Goal: Complete application form: Complete application form

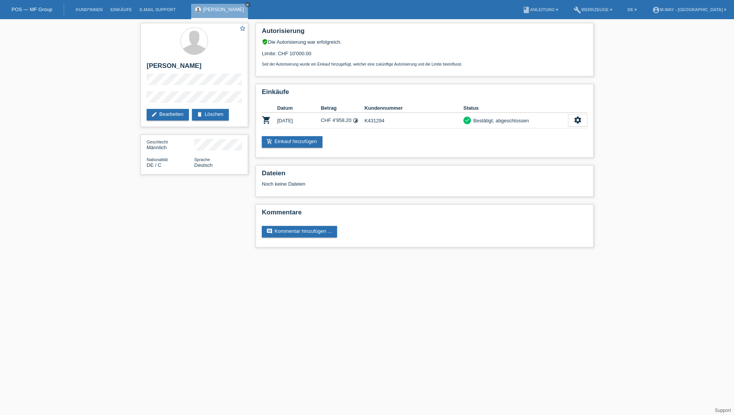
click at [33, 9] on link "POS — MF Group" at bounding box center [32, 10] width 41 height 6
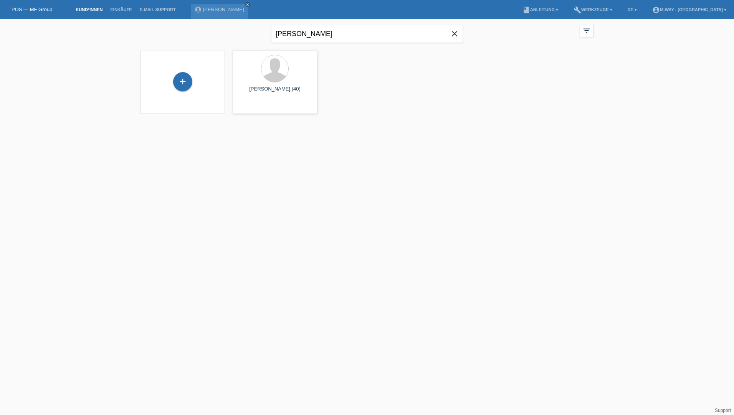
click at [452, 33] on icon "close" at bounding box center [454, 33] width 9 height 9
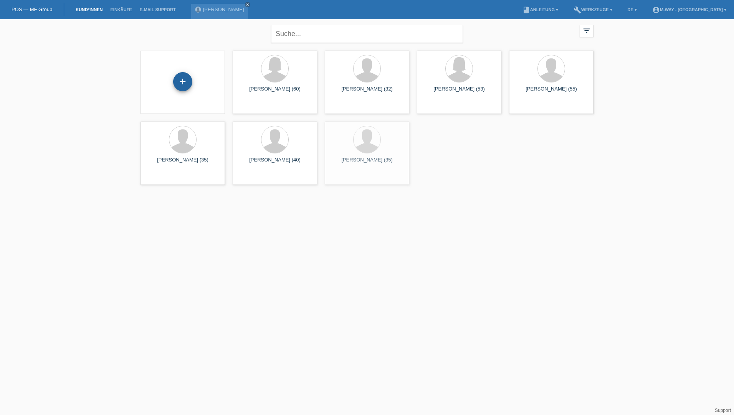
click at [189, 86] on div "+" at bounding box center [182, 81] width 19 height 19
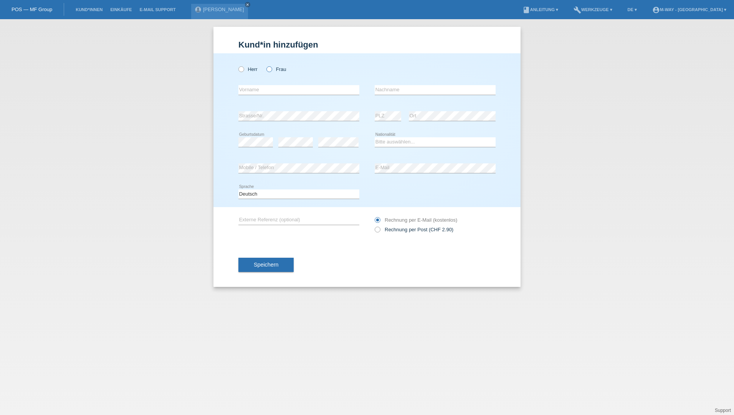
click at [265, 65] on icon at bounding box center [265, 65] width 0 height 0
click at [267, 69] on input "Frau" at bounding box center [268, 68] width 5 height 5
radio input "true"
drag, startPoint x: 290, startPoint y: 90, endPoint x: 296, endPoint y: 90, distance: 6.5
click at [290, 90] on input "text" at bounding box center [298, 90] width 121 height 10
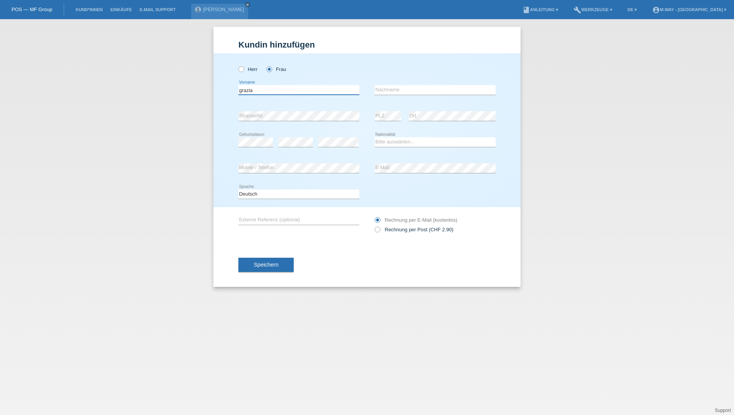
type input "grazia"
click at [431, 85] on div "error Nachname" at bounding box center [435, 90] width 121 height 26
click at [414, 89] on input "text" at bounding box center [435, 90] width 121 height 10
type input "di [PERSON_NAME]"
click at [402, 143] on select "Bitte auswählen... Schweiz Deutschland Liechtenstein Österreich ------------ Af…" at bounding box center [435, 141] width 121 height 9
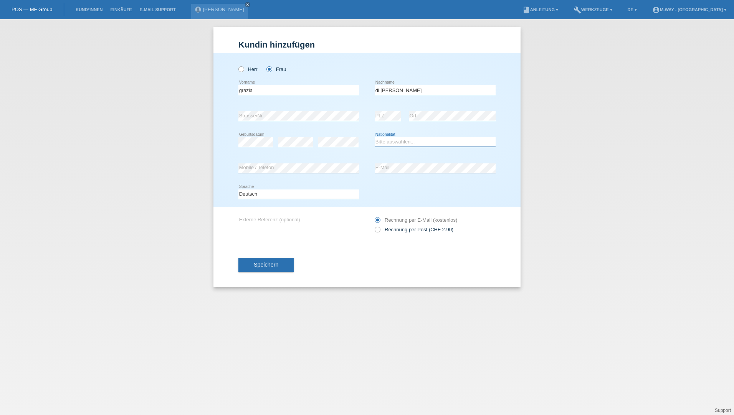
select select "IT"
click at [375, 137] on select "Bitte auswählen... Schweiz Deutschland Liechtenstein Österreich ------------ Af…" at bounding box center [435, 141] width 121 height 9
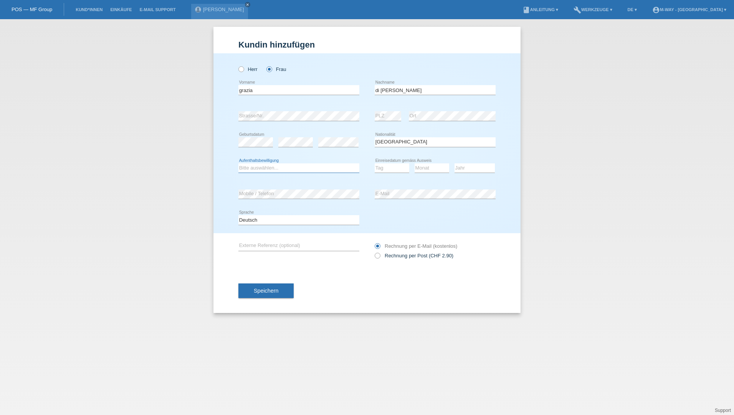
click at [267, 167] on select "Bitte auswählen... C B B - Flüchtlingsstatus Andere" at bounding box center [298, 168] width 121 height 9
select select "C"
click at [238, 164] on select "Bitte auswählen... C B B - Flüchtlingsstatus Andere" at bounding box center [298, 168] width 121 height 9
click at [392, 168] on select "Tag 01 02 03 04 05 06 07 08 09 10 11" at bounding box center [392, 168] width 35 height 9
select select "05"
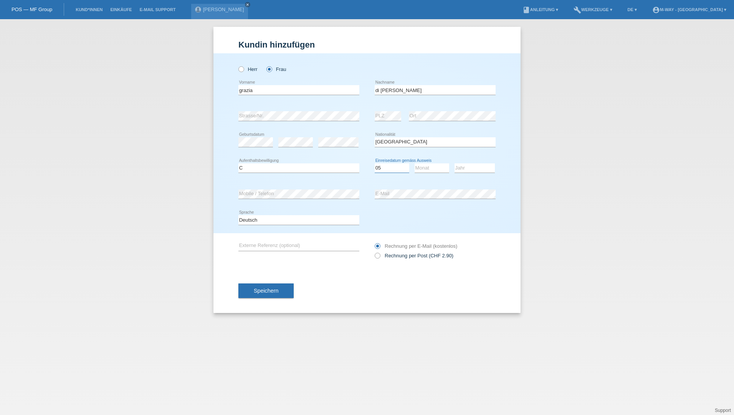
click at [375, 164] on select "Tag 01 02 03 04 05 06 07 08 09 10 11" at bounding box center [392, 168] width 35 height 9
click at [431, 165] on select "Monat 01 02 03 04 05 06 07 08 09 10 11" at bounding box center [432, 168] width 35 height 9
select select "01"
click at [415, 164] on select "Monat 01 02 03 04 05 06 07 08 09 10 11" at bounding box center [432, 168] width 35 height 9
click at [470, 169] on select "Jahr 2025 2024 2023 2022 2021 2020 2019 2018 2017 2016 2015 2014 2013 2012 2011…" at bounding box center [475, 168] width 40 height 9
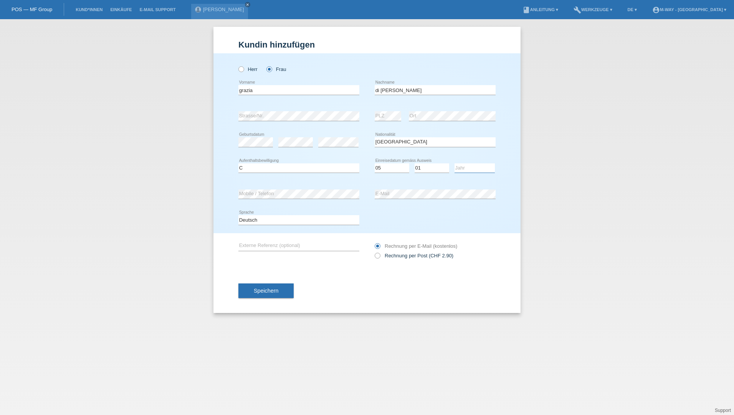
select select "2015"
click at [455, 164] on select "Jahr 2025 2024 2023 2022 2021 2020 2019 2018 2017 2016 2015 2014 2013 2012 2011…" at bounding box center [475, 168] width 40 height 9
click at [271, 284] on div "Speichern" at bounding box center [366, 291] width 257 height 45
drag, startPoint x: 271, startPoint y: 284, endPoint x: 255, endPoint y: 288, distance: 16.1
click at [255, 288] on button "Speichern" at bounding box center [265, 291] width 55 height 15
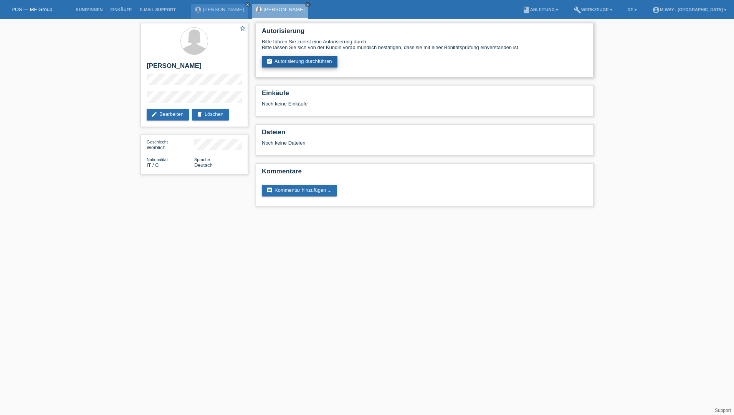
click at [308, 64] on link "assignment_turned_in Autorisierung durchführen" at bounding box center [300, 62] width 76 height 12
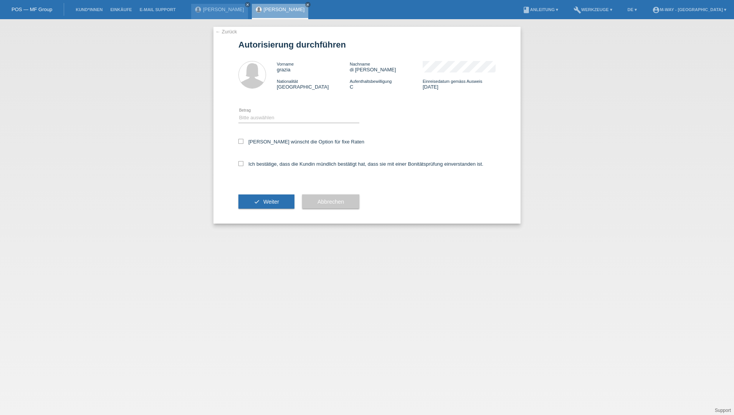
drag, startPoint x: 282, startPoint y: 107, endPoint x: 287, endPoint y: 111, distance: 6.3
click at [283, 107] on div "Bitte auswählen CHF 1.00 - CHF 499.00 CHF 500.00 - CHF 1'999.00 CHF 2'000.00 - …" at bounding box center [298, 118] width 121 height 26
click at [290, 114] on select "Bitte auswählen CHF 1.00 - CHF 499.00 CHF 500.00 - CHF 1'999.00 CHF 2'000.00 - …" at bounding box center [298, 117] width 121 height 9
select select "3"
click at [238, 113] on select "Bitte auswählen CHF 1.00 - CHF 499.00 CHF 500.00 - CHF 1'999.00 CHF 2'000.00 - …" at bounding box center [298, 117] width 121 height 9
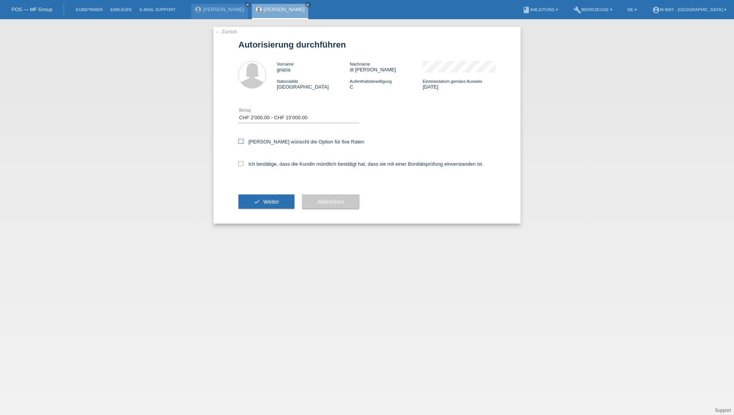
click at [244, 141] on label "[PERSON_NAME] wünscht die Option für fixe Raten" at bounding box center [301, 142] width 126 height 6
click at [243, 141] on input "[PERSON_NAME] wünscht die Option für fixe Raten" at bounding box center [240, 141] width 5 height 5
checkbox input "true"
click at [244, 169] on div "Ich bestätige, dass die Kundin mündlich bestätigt hat, dass sie mit einer Bonit…" at bounding box center [366, 167] width 257 height 26
click at [243, 165] on icon at bounding box center [240, 163] width 5 height 5
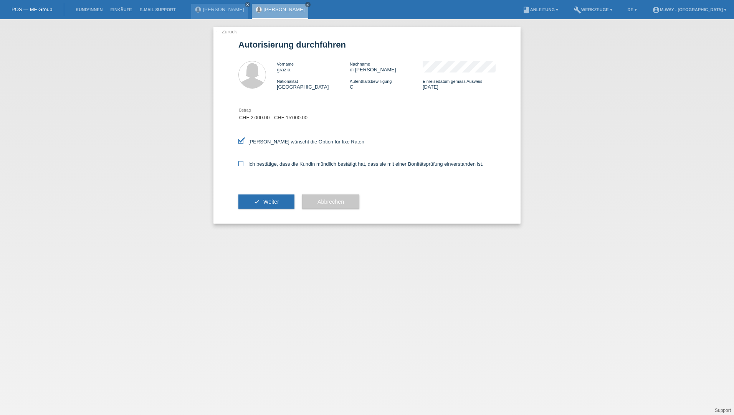
click at [243, 165] on input "Ich bestätige, dass die Kundin mündlich bestätigt hat, dass sie mit einer Bonit…" at bounding box center [240, 163] width 5 height 5
checkbox input "true"
click at [252, 202] on button "check Weiter" at bounding box center [266, 202] width 56 height 15
